Goal: Submit feedback/report problem

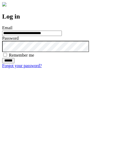
click at [15, 63] on input "******" at bounding box center [8, 60] width 12 height 5
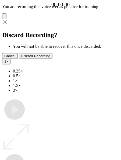
type input "**********"
